Goal: Task Accomplishment & Management: Manage account settings

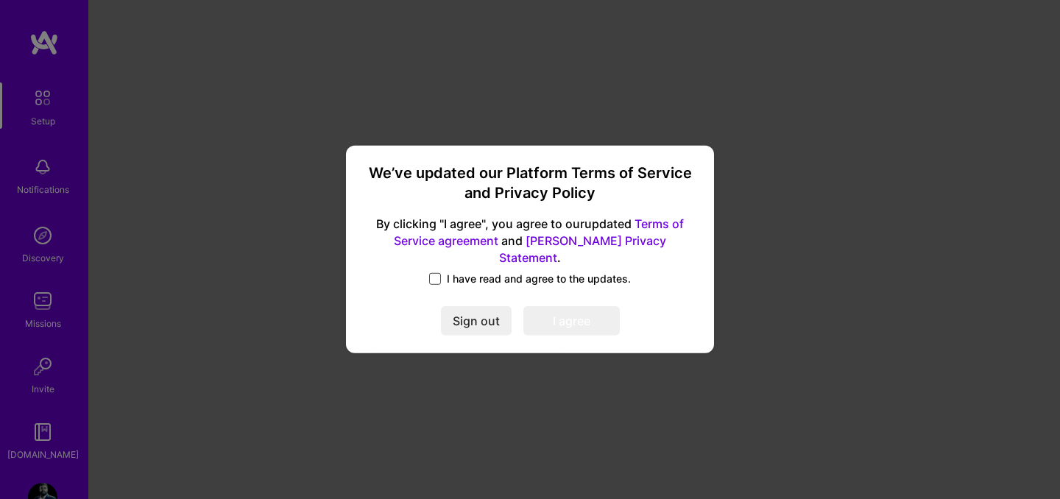
click at [440, 273] on span at bounding box center [435, 279] width 12 height 12
click at [0, 0] on input "I have read and agree to the updates." at bounding box center [0, 0] width 0 height 0
click at [559, 307] on button "I agree" at bounding box center [572, 321] width 96 height 29
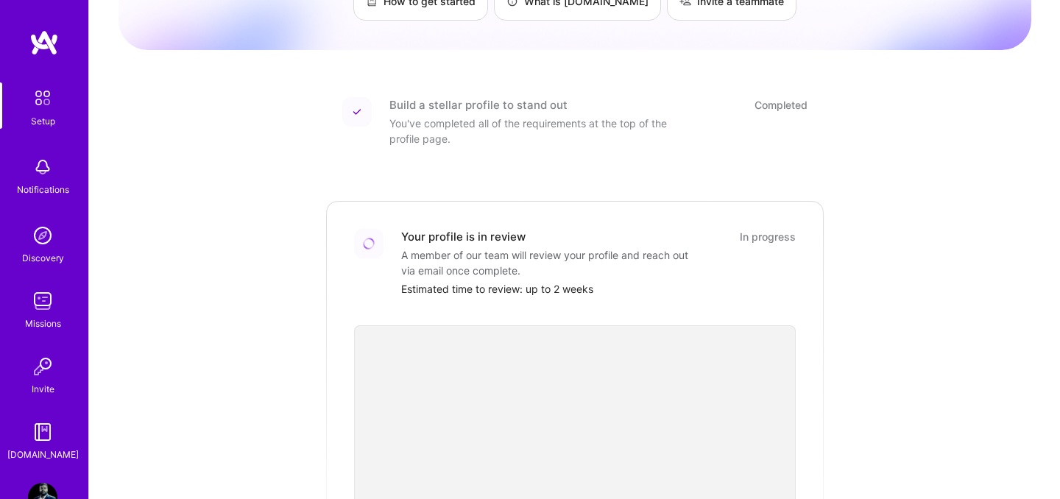
scroll to position [110, 0]
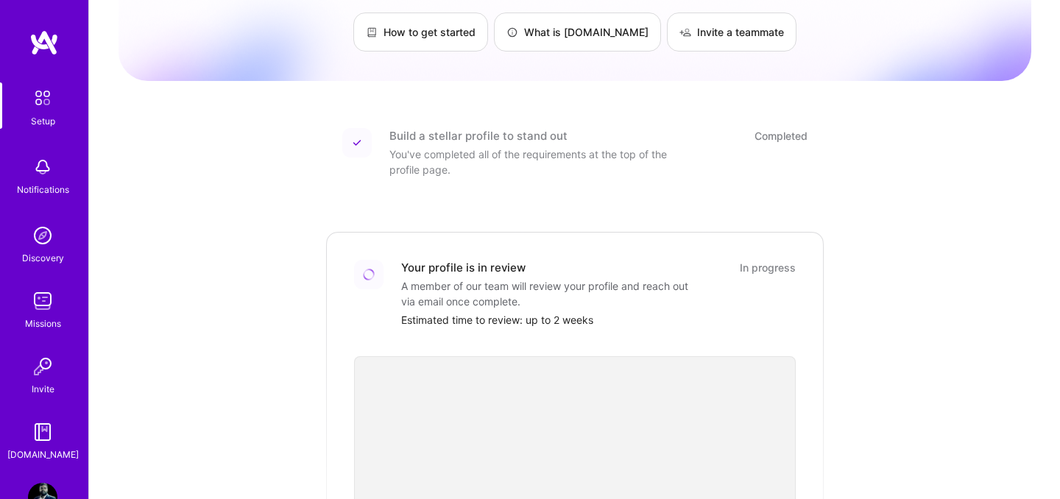
click at [494, 260] on div "Your profile is in review" at bounding box center [463, 267] width 124 height 15
click at [535, 328] on div at bounding box center [575, 452] width 442 height 249
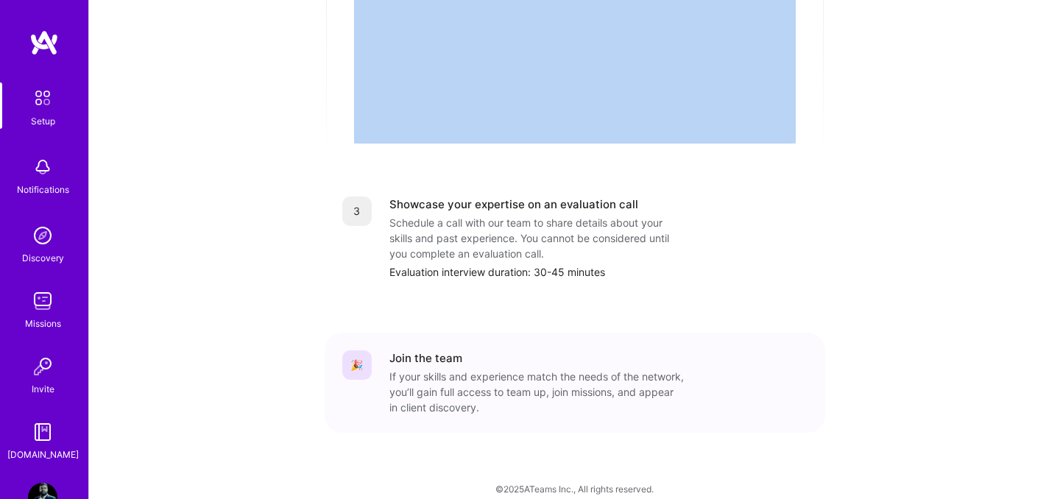
scroll to position [0, 0]
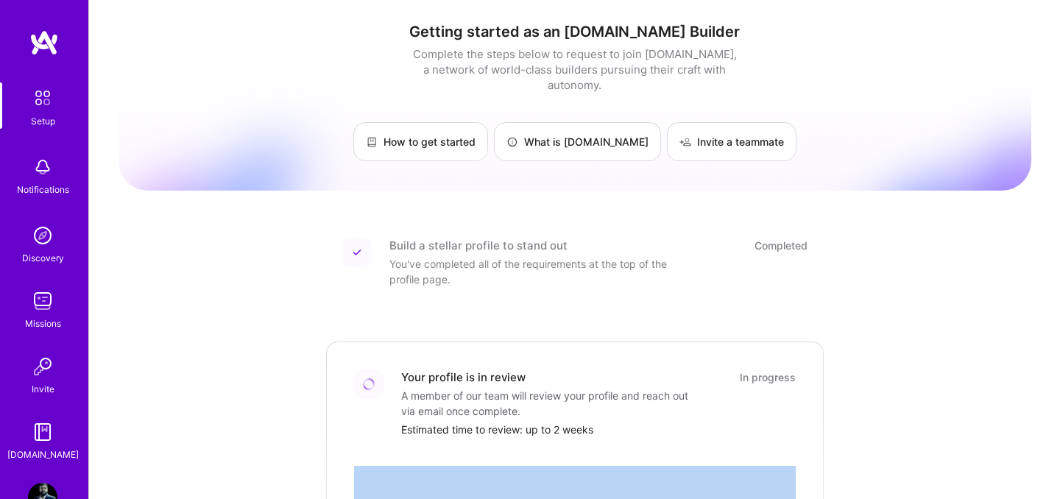
click at [720, 375] on div "Your profile is in review In progress A member of our team will review your pro…" at bounding box center [598, 404] width 395 height 68
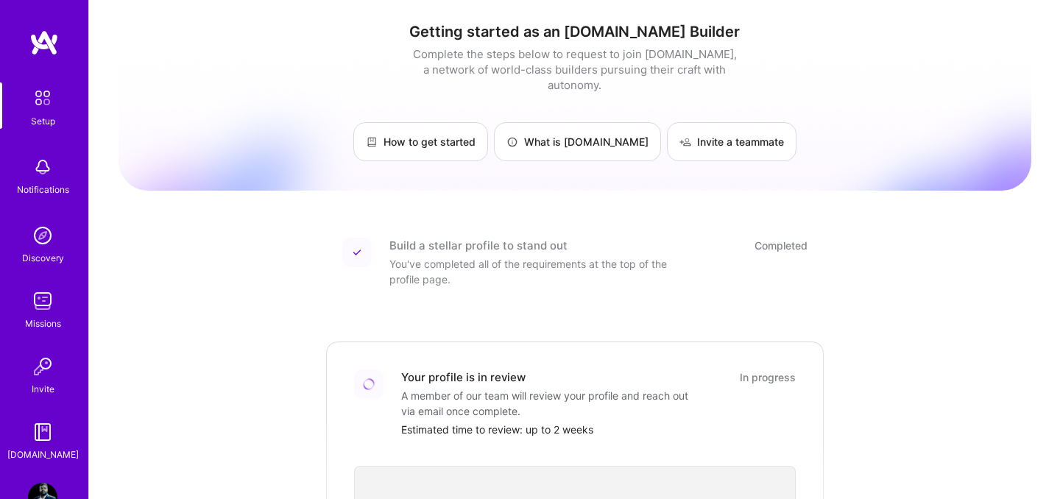
click at [720, 375] on div "Your profile is in review In progress A member of our team will review your pro…" at bounding box center [598, 404] width 395 height 68
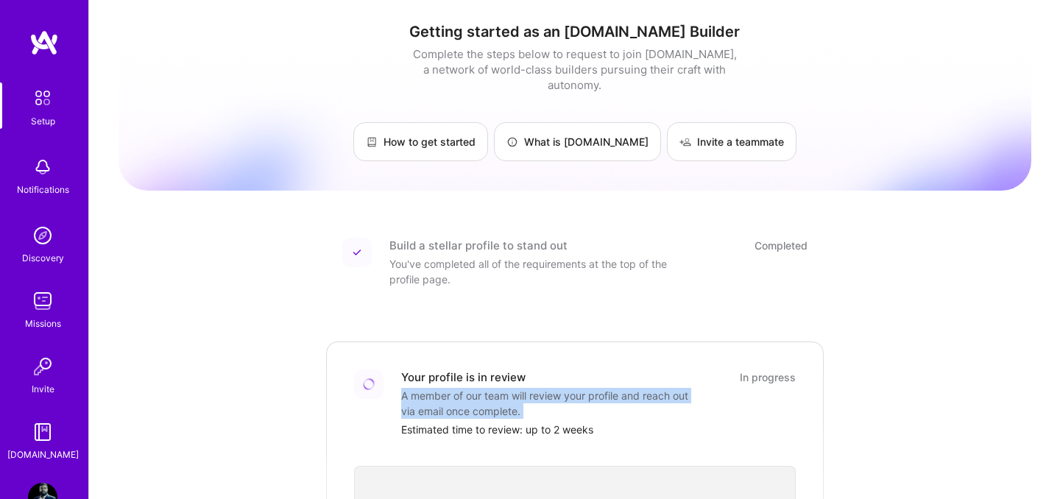
click at [720, 375] on div "Your profile is in review In progress A member of our team will review your pro…" at bounding box center [598, 404] width 395 height 68
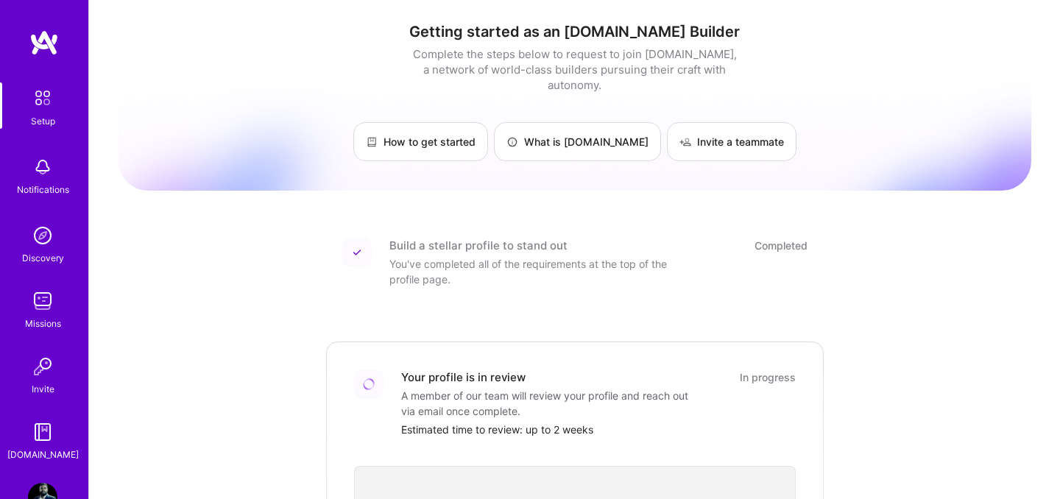
click at [39, 108] on img at bounding box center [42, 97] width 31 height 31
click at [40, 302] on img at bounding box center [42, 300] width 29 height 29
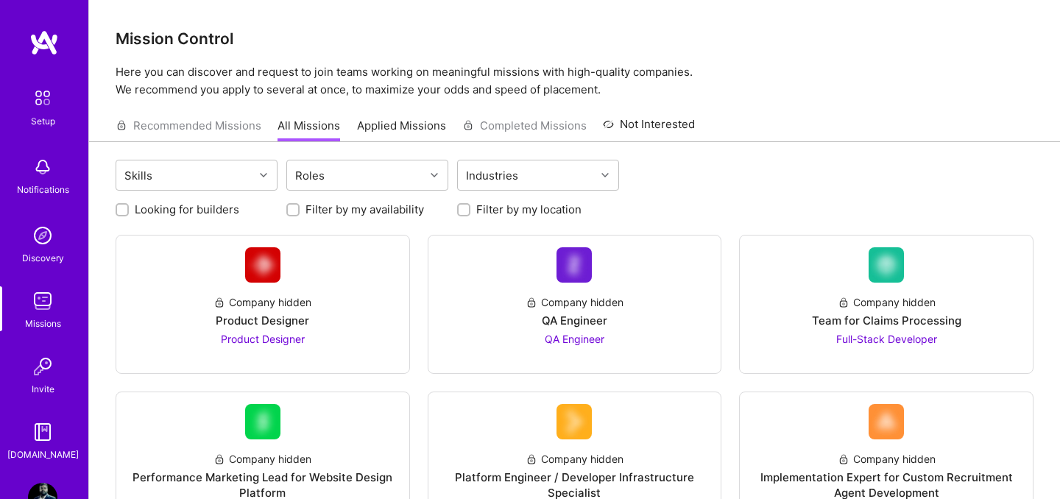
click at [238, 126] on div "Recommended Missions All Missions Applied Missions Completed Missions Not Inter…" at bounding box center [405, 126] width 579 height 32
click at [415, 119] on link "Applied Missions" at bounding box center [401, 130] width 89 height 24
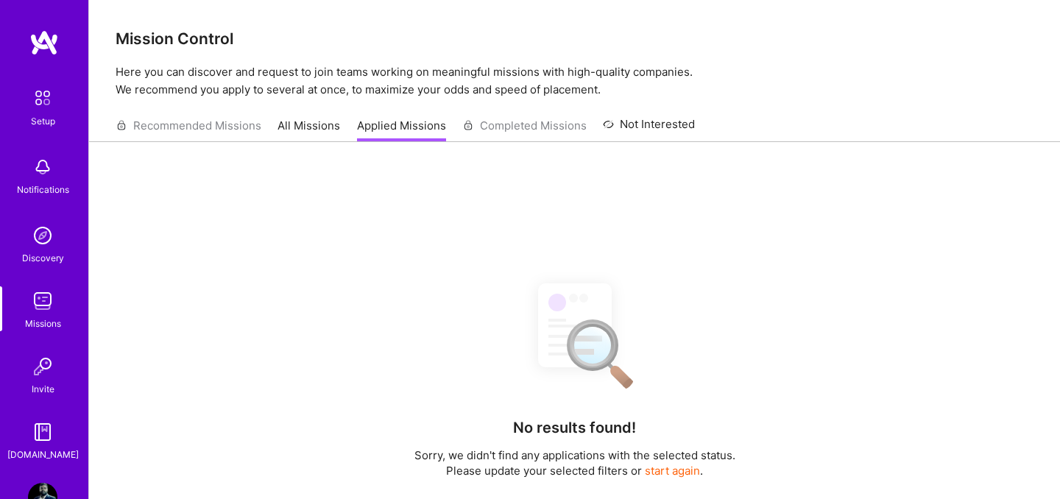
click at [334, 129] on link "All Missions" at bounding box center [309, 130] width 63 height 24
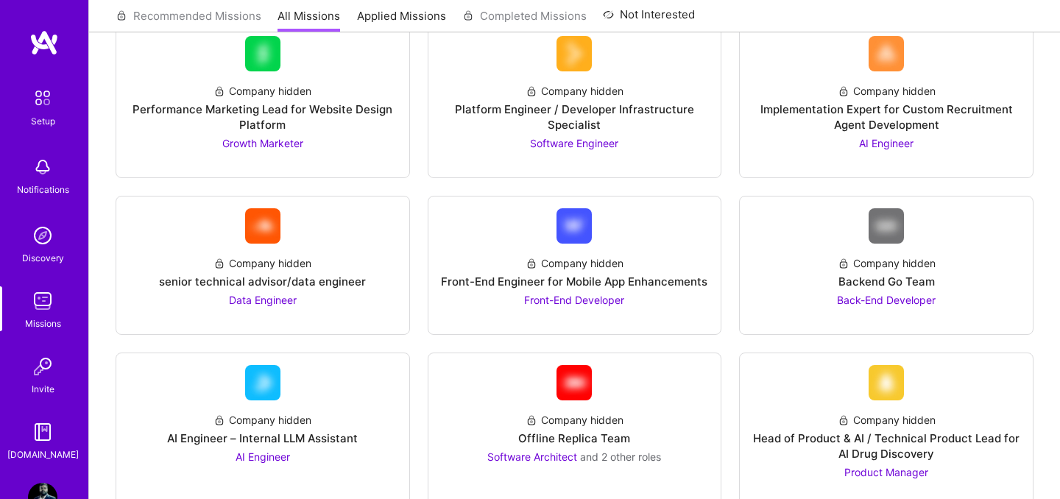
scroll to position [43, 0]
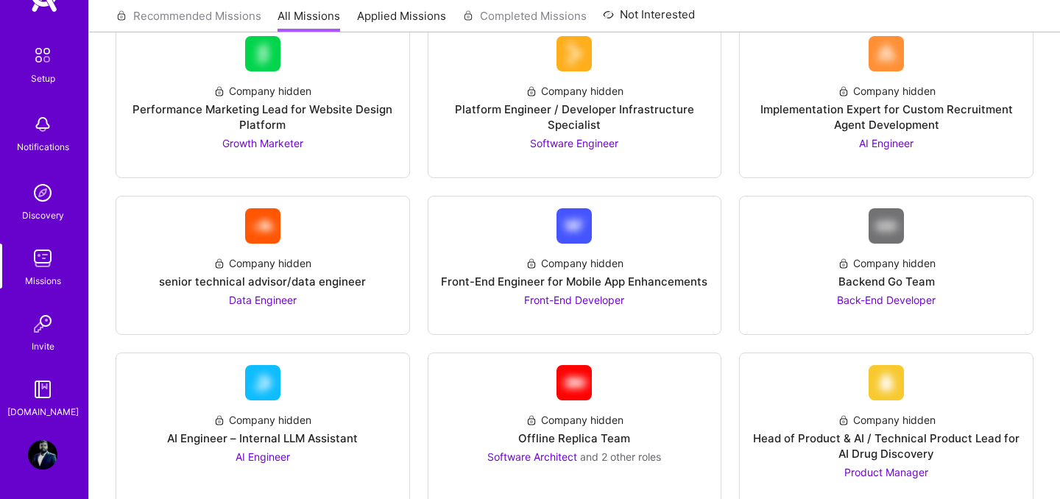
click at [38, 465] on img at bounding box center [42, 454] width 29 height 29
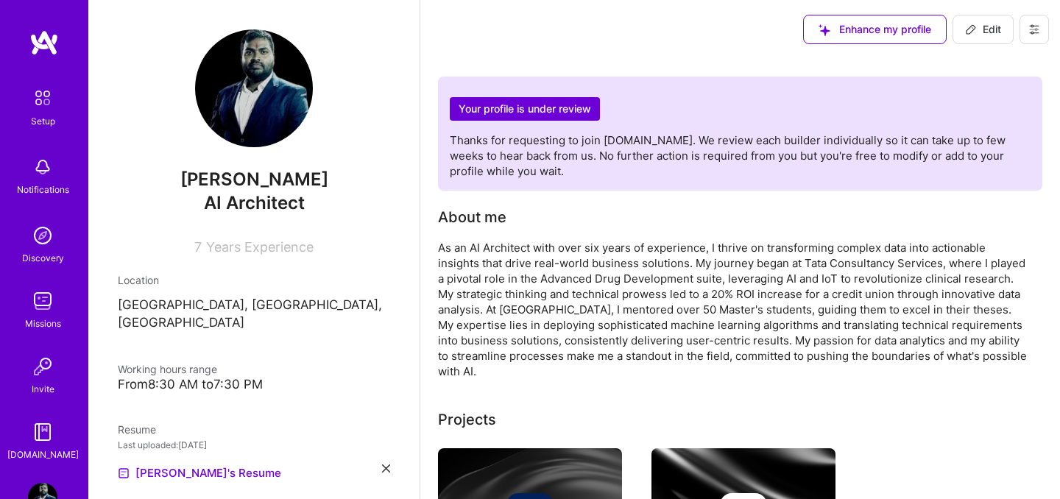
click at [968, 35] on span "Edit" at bounding box center [983, 29] width 36 height 15
select select "US"
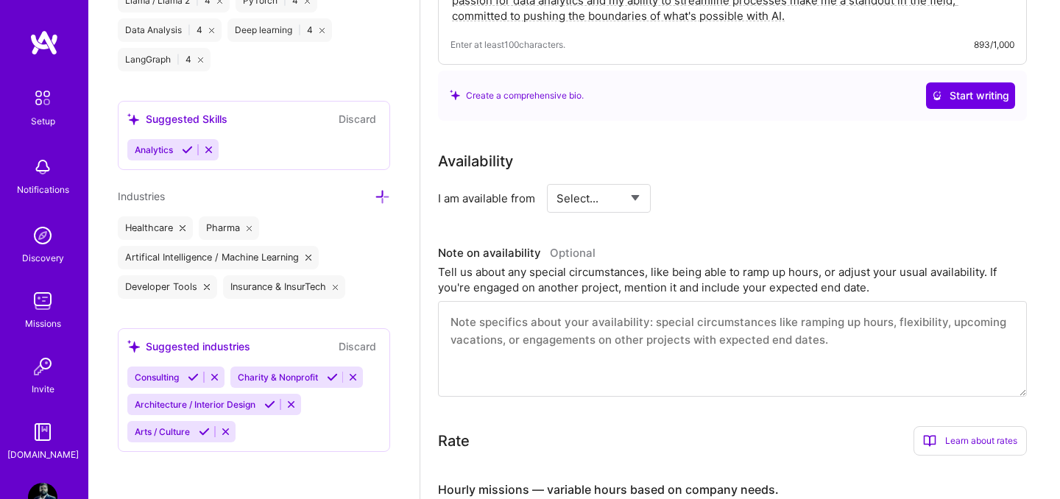
scroll to position [384, 0]
click at [603, 197] on select "Select... Right Now Future Date Not Available" at bounding box center [599, 199] width 85 height 38
select select "Right Now"
click at [557, 180] on select "Select... Right Now Future Date Not Available" at bounding box center [599, 199] width 85 height 38
click at [695, 198] on input at bounding box center [733, 199] width 88 height 29
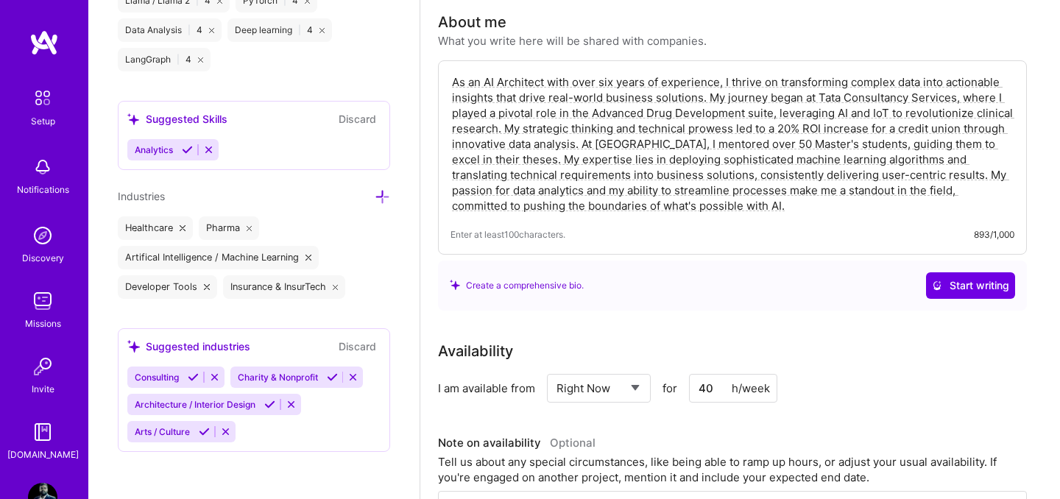
scroll to position [192, 0]
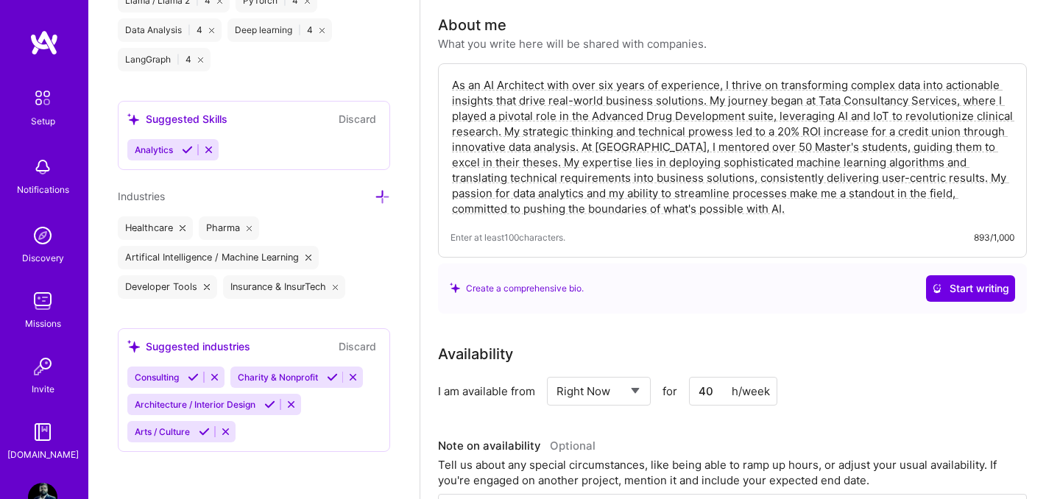
type input "40"
click at [607, 86] on textarea "As an AI Architect with over six years of experience, I thrive on transforming …" at bounding box center [733, 147] width 564 height 142
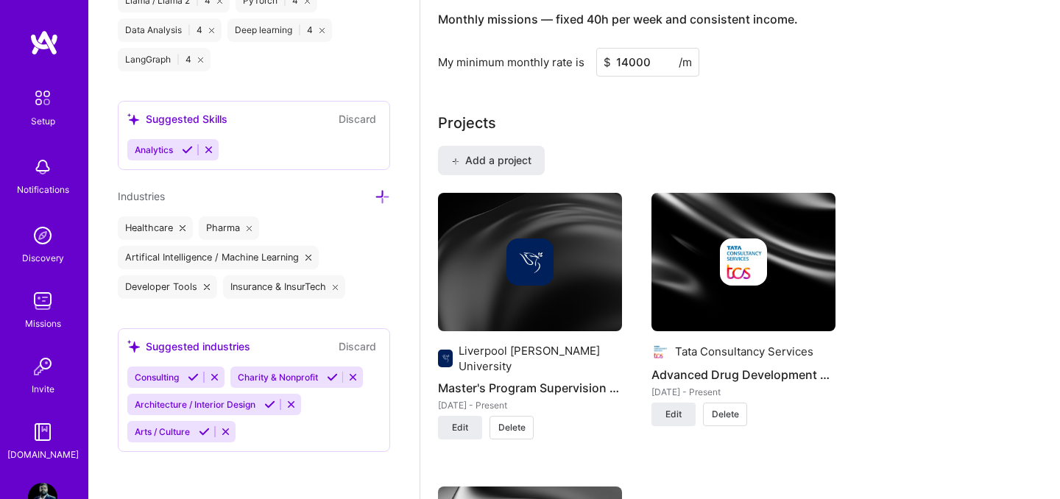
scroll to position [0, 0]
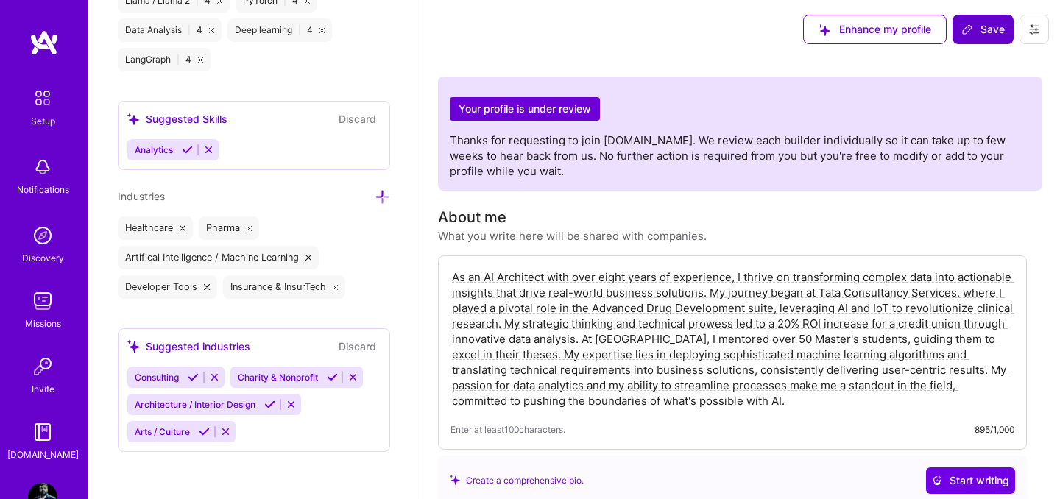
type textarea "As an AI Architect with over eight years of experience, I thrive on transformin…"
click at [980, 38] on button "Save" at bounding box center [983, 29] width 61 height 29
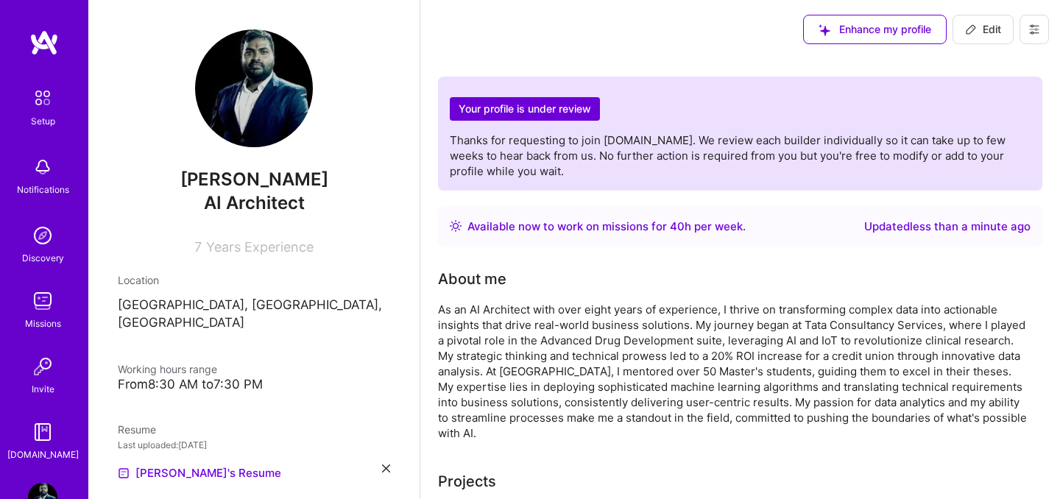
click at [225, 246] on span "Years Experience" at bounding box center [260, 246] width 108 height 15
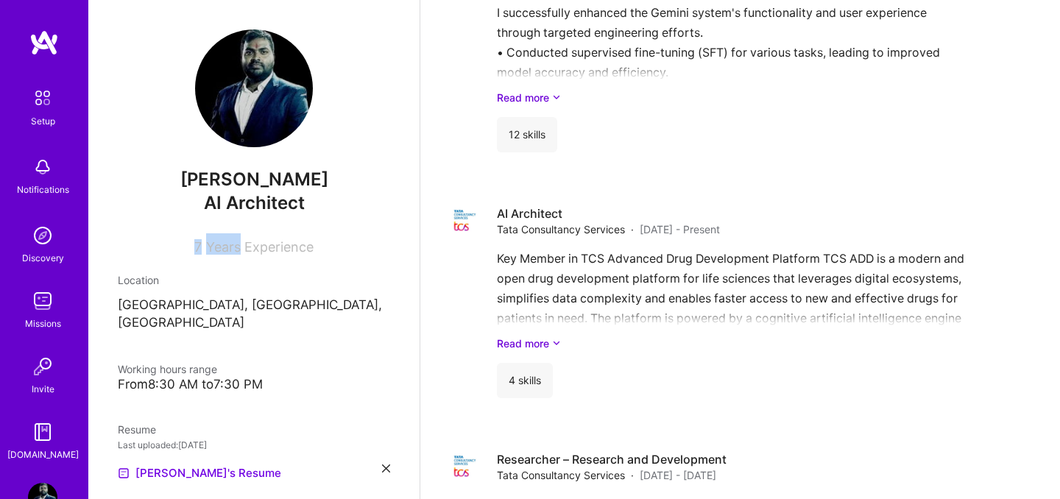
scroll to position [1361, 0]
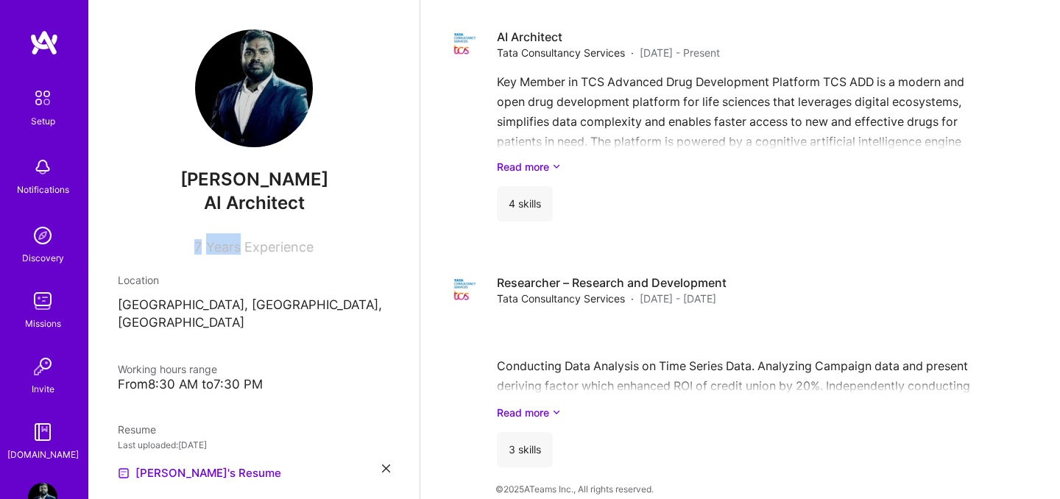
click at [49, 226] on img at bounding box center [42, 235] width 29 height 29
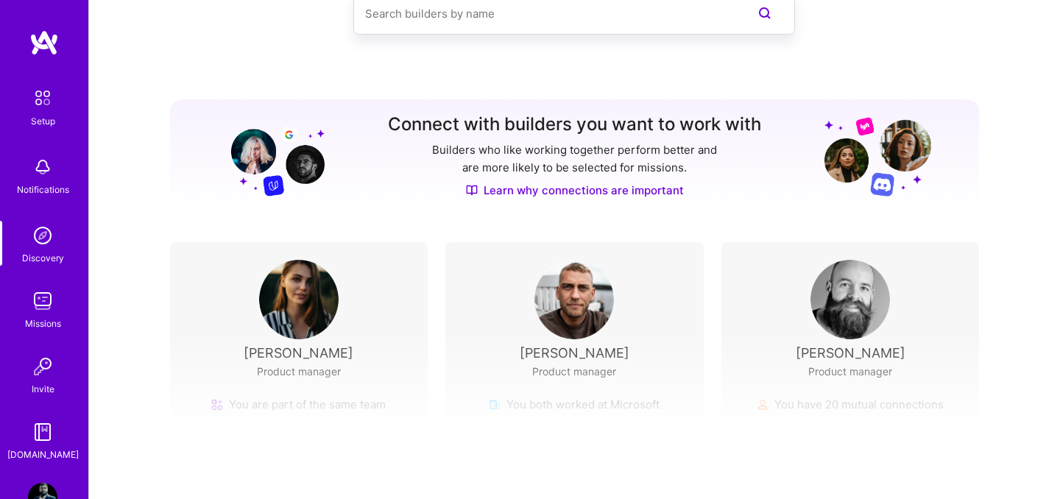
scroll to position [101, 0]
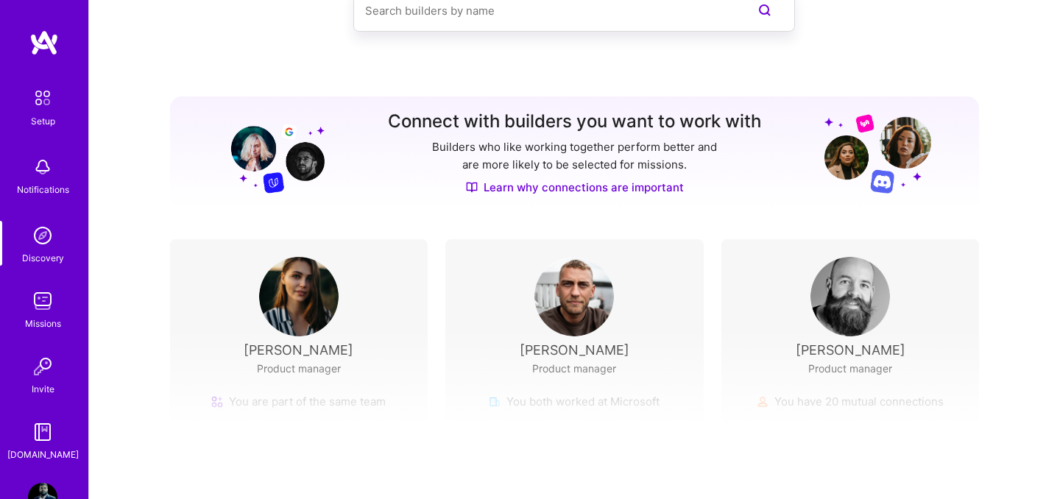
click at [40, 95] on img at bounding box center [42, 97] width 31 height 31
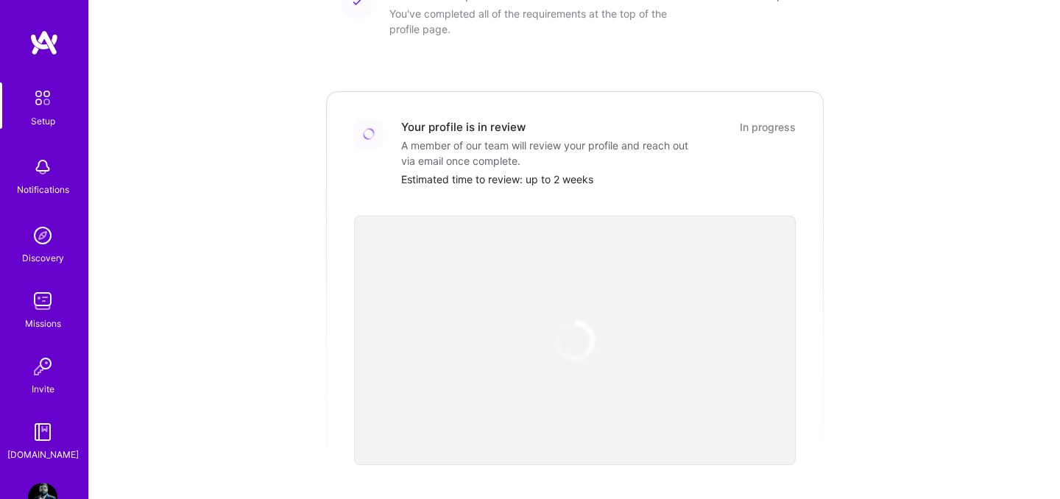
scroll to position [242, 0]
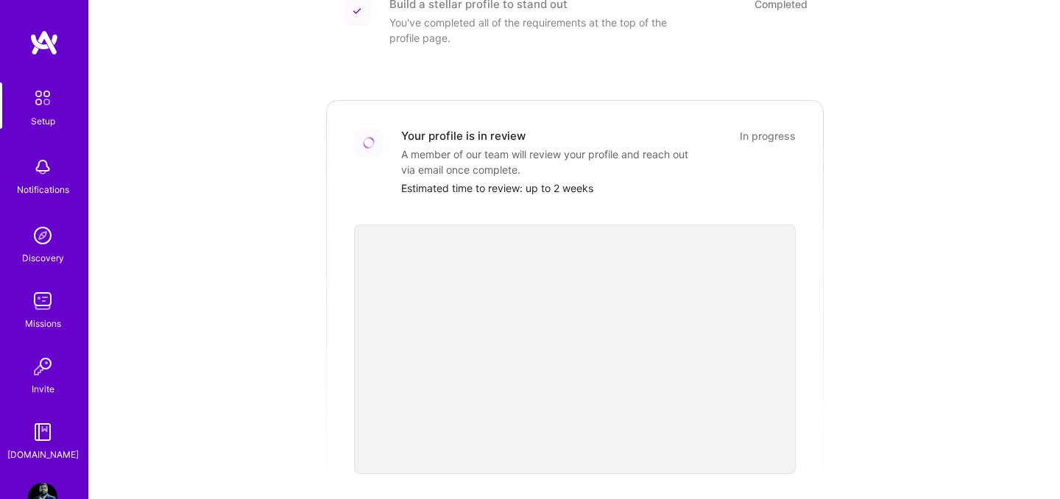
click at [755, 161] on div "Your profile is in review In progress A member of our team will review your pro…" at bounding box center [598, 162] width 395 height 68
